Goal: Find specific page/section: Find specific page/section

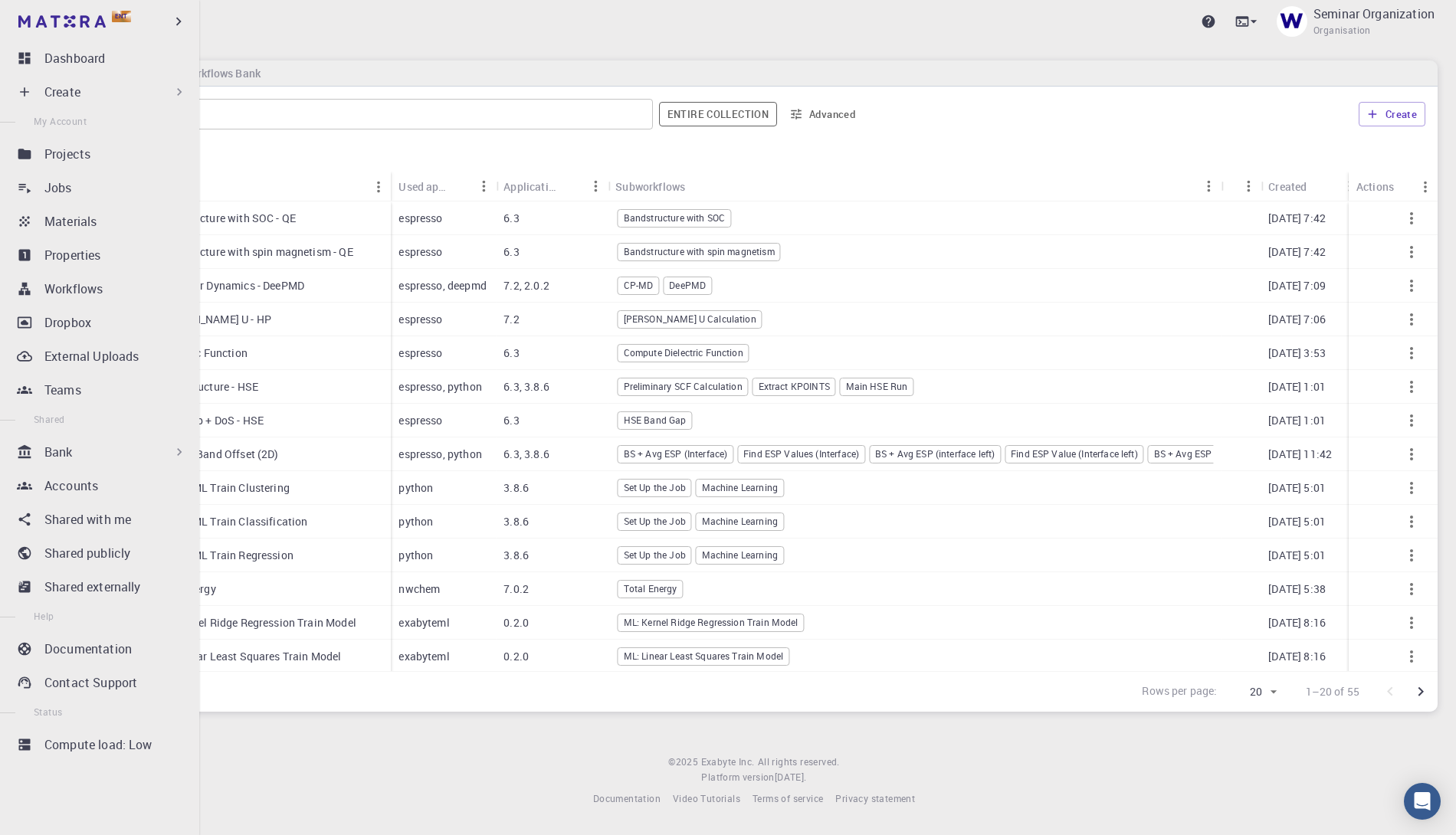
click at [106, 456] on div "Bank" at bounding box center [116, 452] width 142 height 19
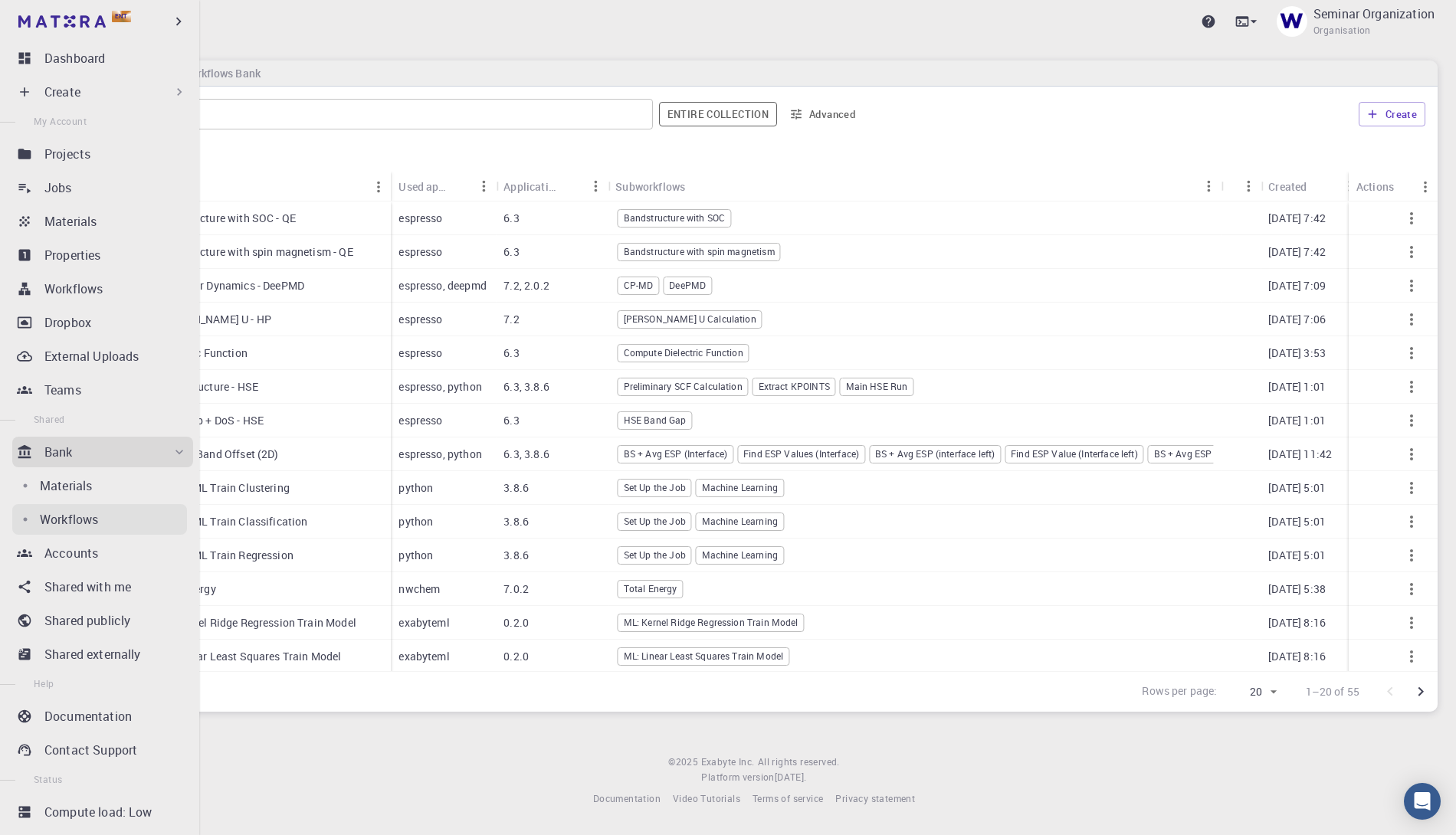
click at [84, 511] on p "Workflows" at bounding box center [69, 519] width 59 height 19
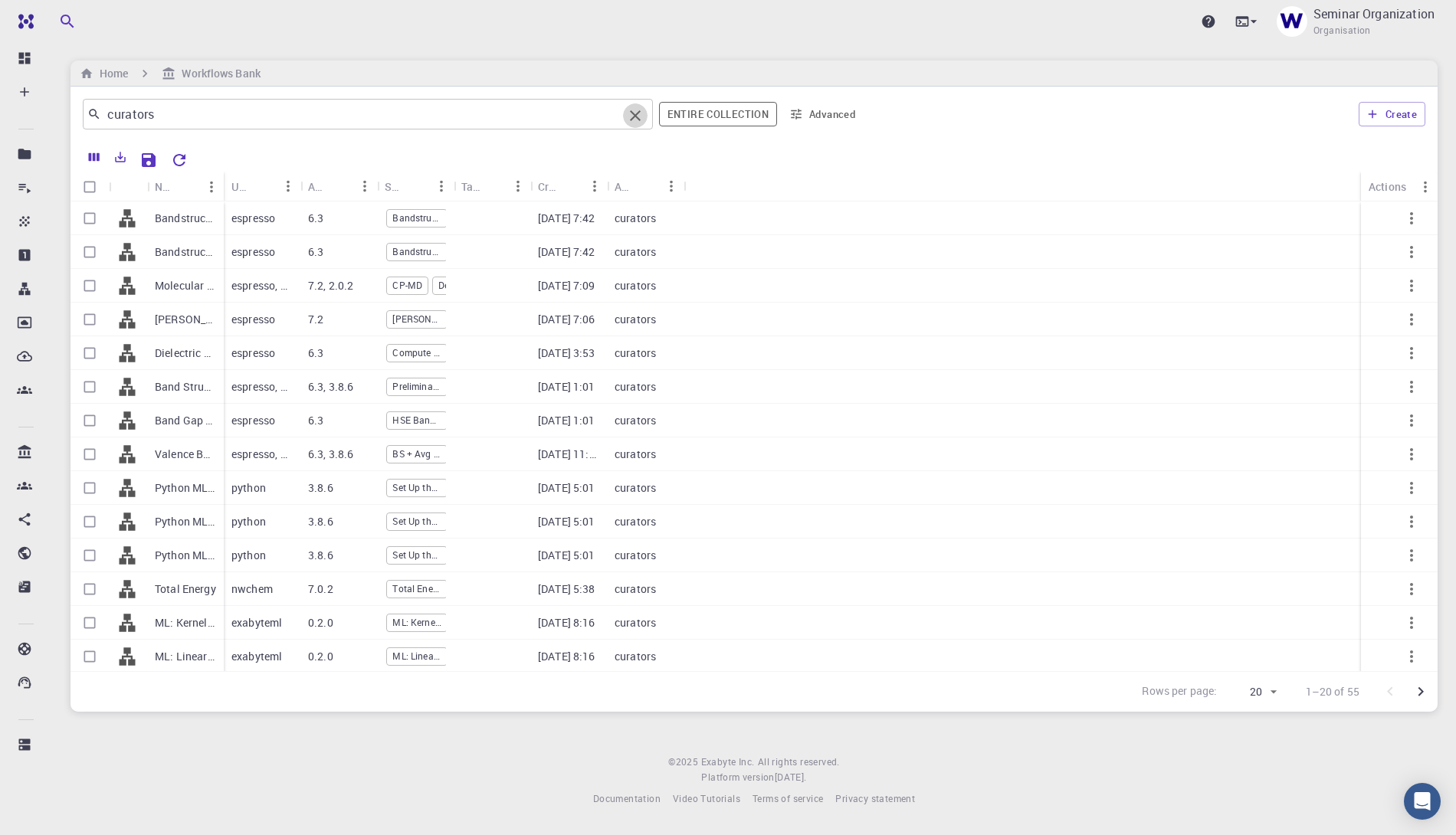
click at [632, 111] on icon "Clear" at bounding box center [635, 116] width 19 height 19
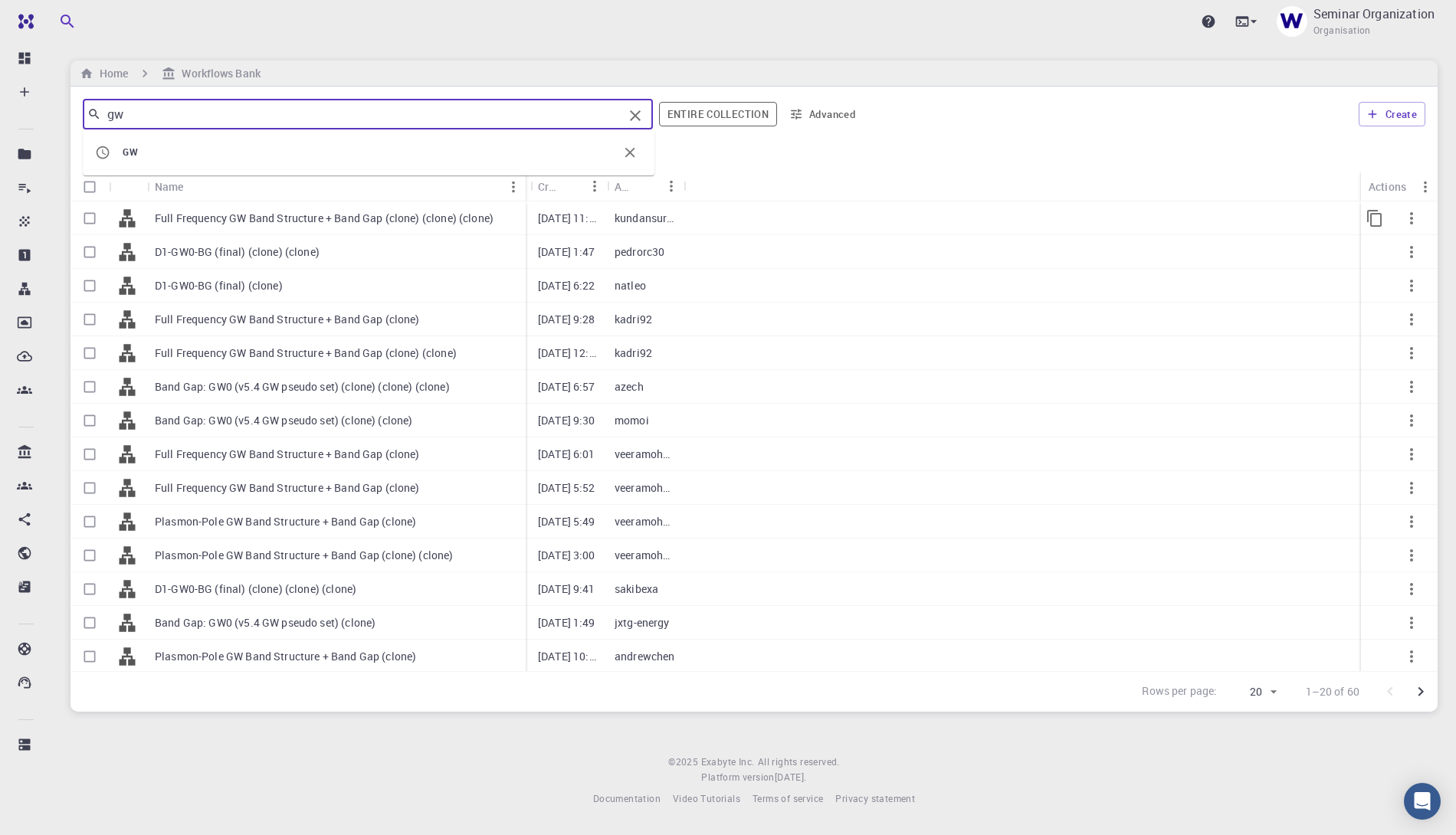
drag, startPoint x: 223, startPoint y: 186, endPoint x: 524, endPoint y: 202, distance: 301.4
click at [524, 202] on div "Name Used application Application Version Subworkflows Tags Created Account Act…" at bounding box center [754, 422] width 1367 height 500
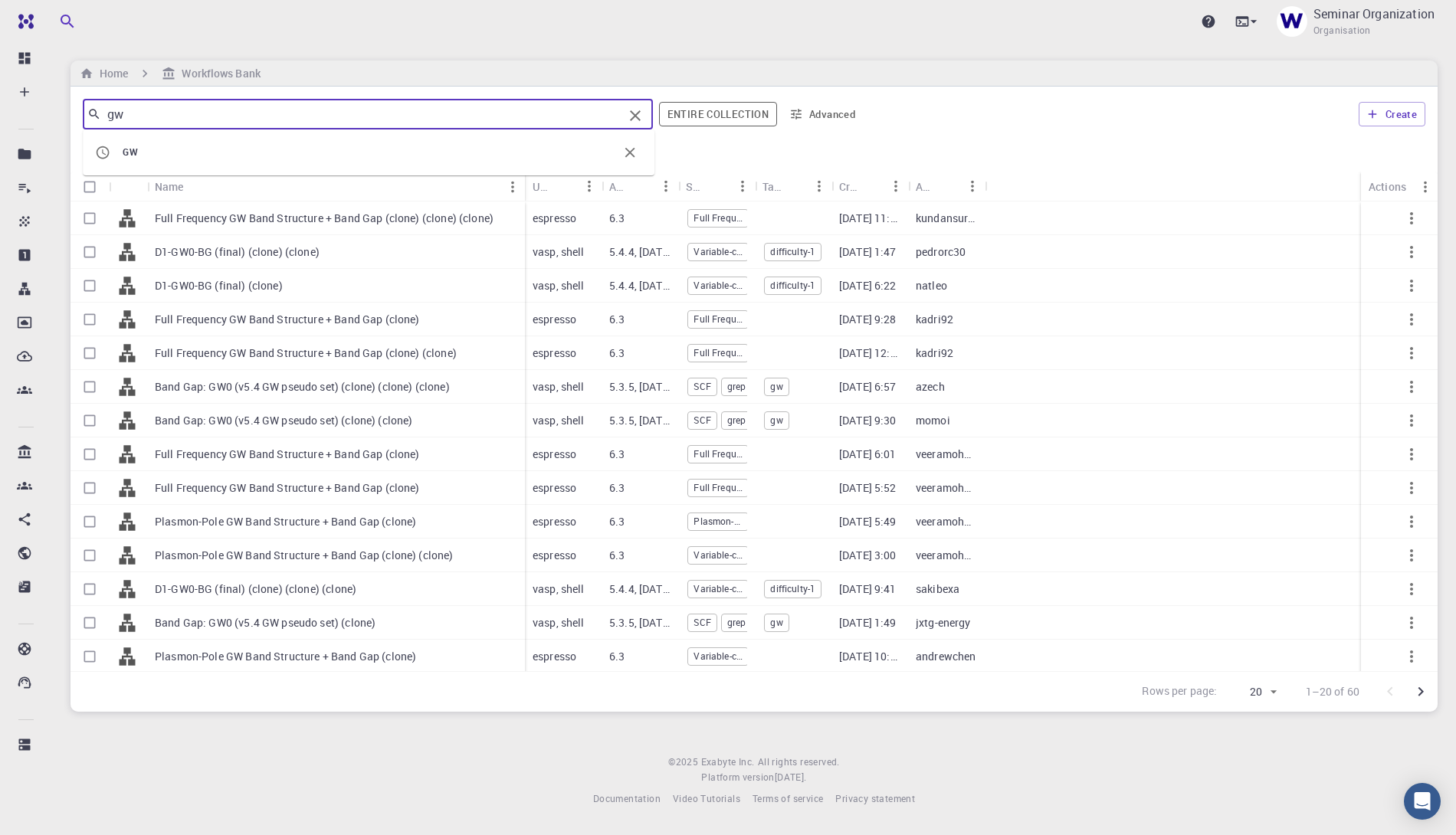
type input "gw"
click at [711, 73] on div "Home Workflows Bank" at bounding box center [754, 73] width 1367 height 26
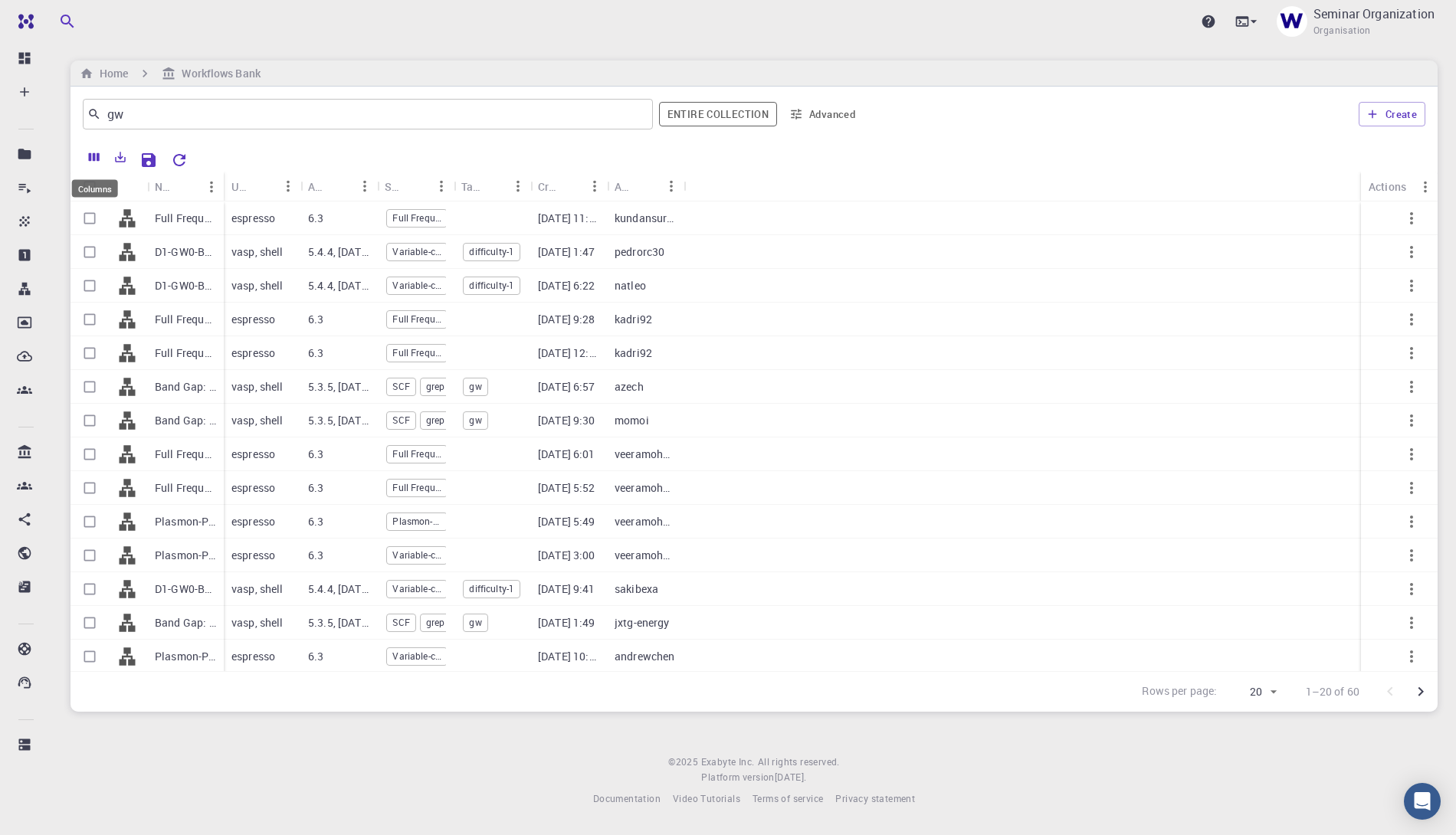
click at [98, 151] on icon "Columns" at bounding box center [94, 157] width 14 height 14
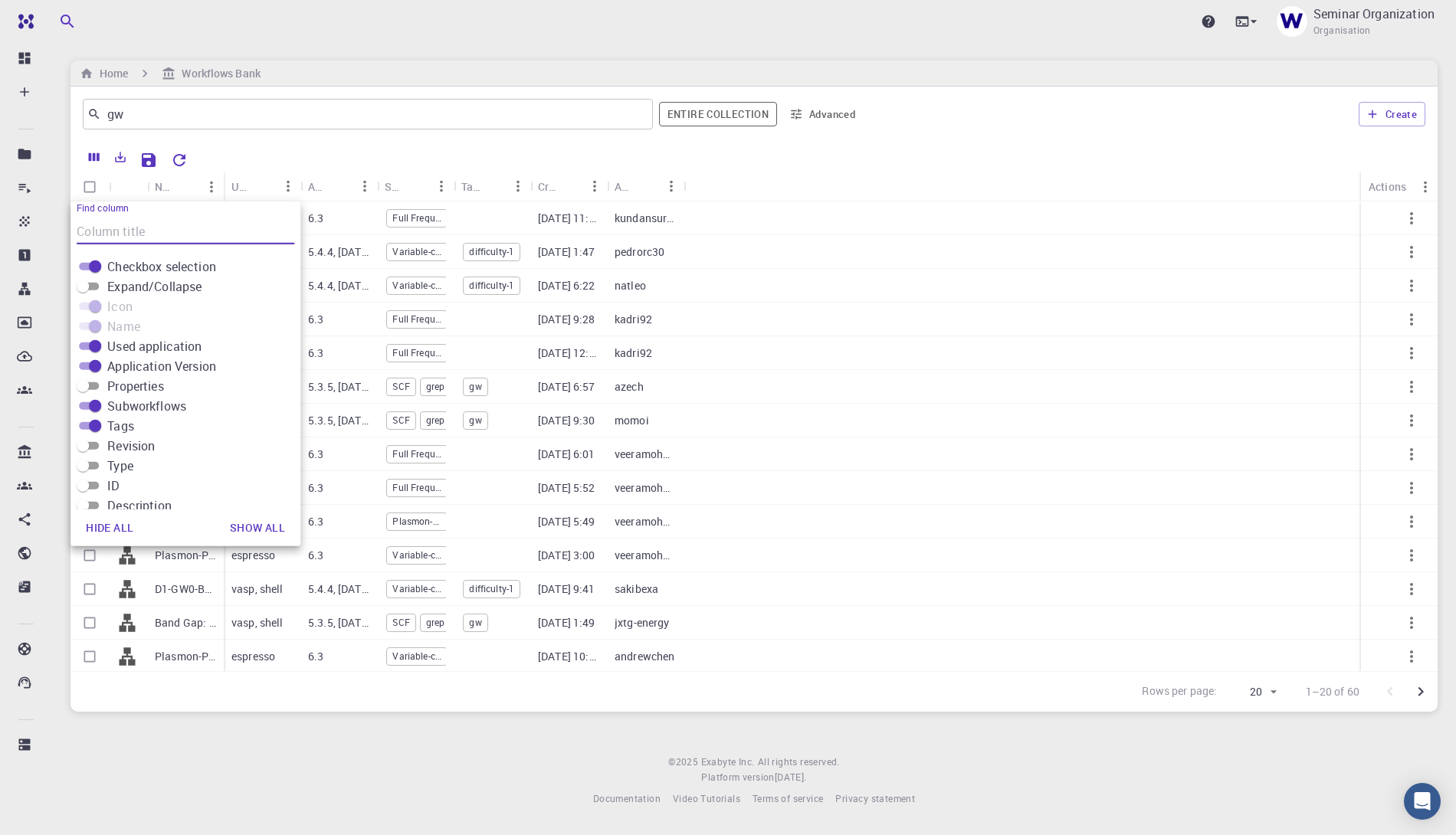
click at [894, 98] on div "Create" at bounding box center [1148, 114] width 557 height 37
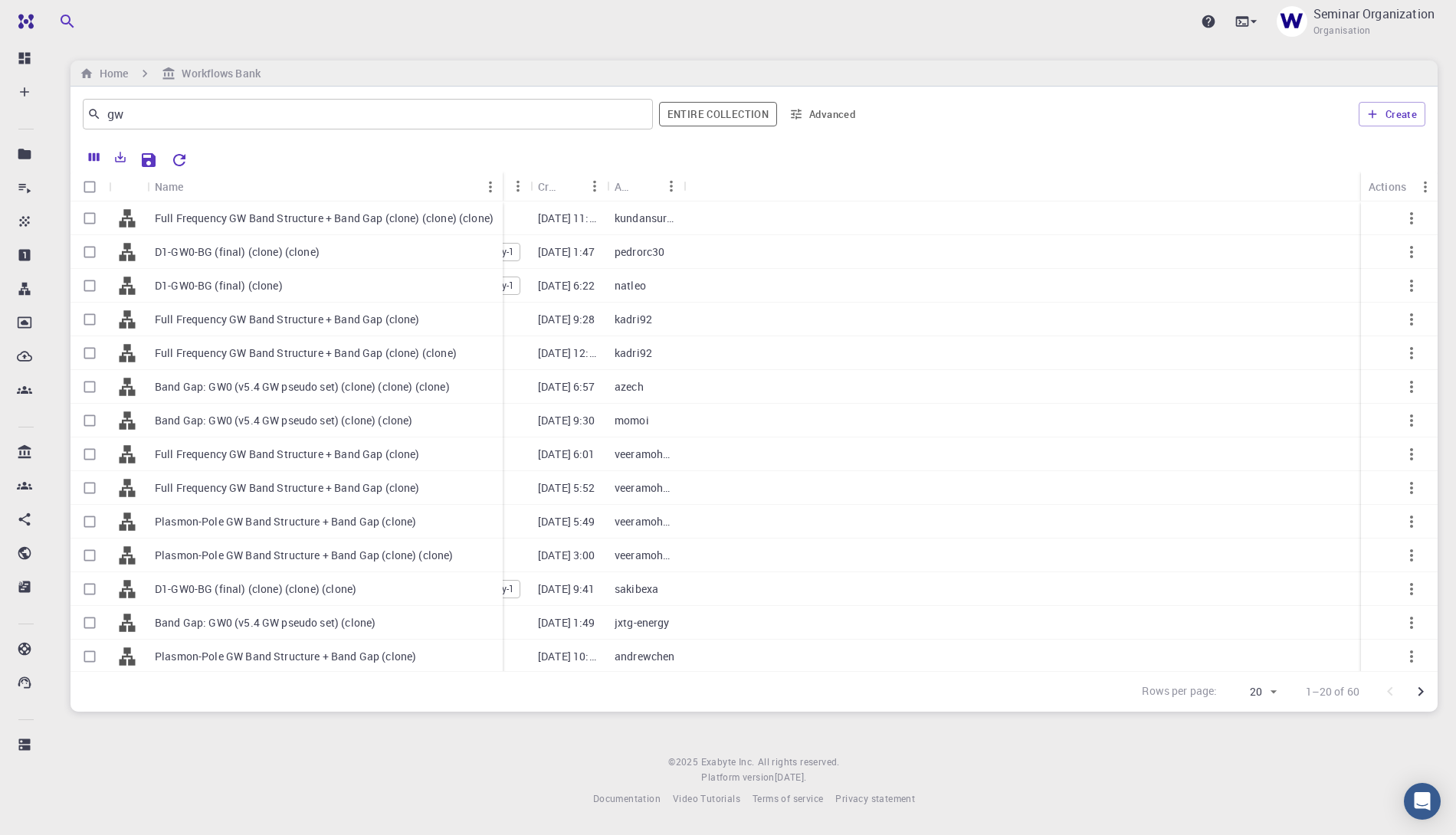
drag, startPoint x: 220, startPoint y: 182, endPoint x: 498, endPoint y: 188, distance: 278.1
click at [499, 188] on div "Name" at bounding box center [504, 186] width 15 height 30
